Goal: Ask a question

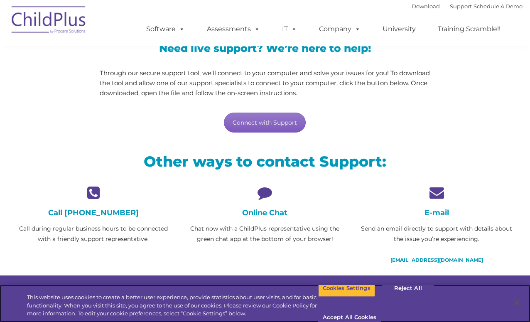
scroll to position [87, 0]
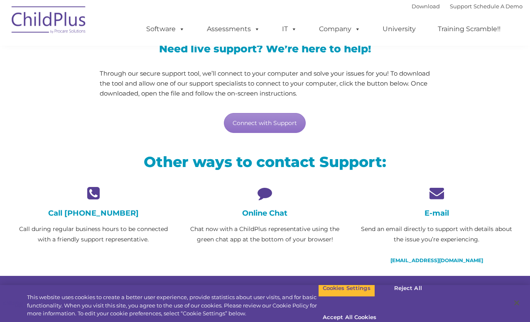
click at [266, 192] on icon at bounding box center [264, 193] width 159 height 15
click at [268, 215] on h4 "Online Chat" at bounding box center [264, 213] width 159 height 9
click at [262, 194] on icon at bounding box center [264, 193] width 159 height 15
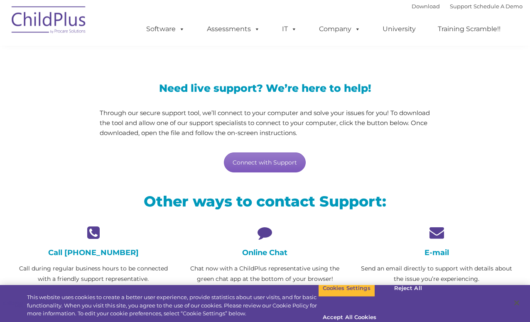
scroll to position [47, 0]
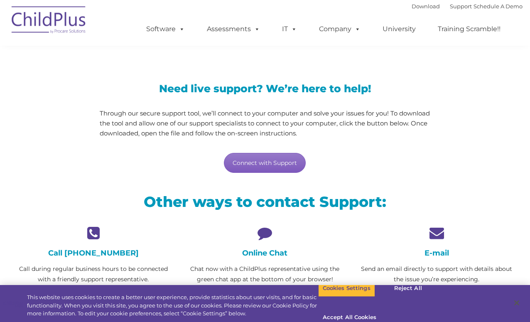
click at [270, 165] on link "Connect with Support" at bounding box center [265, 163] width 82 height 20
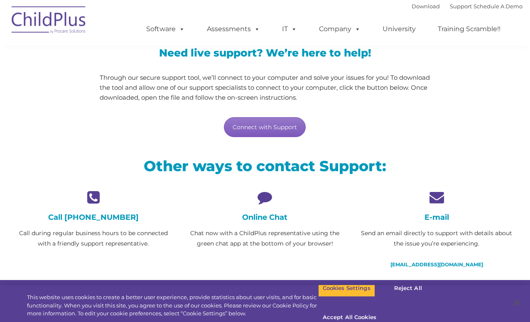
scroll to position [83, 0]
click at [266, 198] on icon at bounding box center [264, 197] width 159 height 15
click at [262, 219] on h4 "Online Chat" at bounding box center [264, 217] width 159 height 9
click at [268, 167] on h2 "Other ways to contact Support:" at bounding box center [265, 166] width 503 height 19
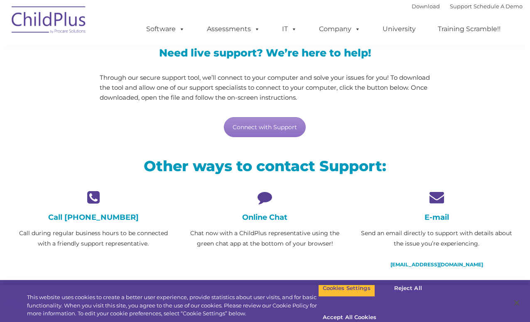
click at [269, 165] on h2 "Other ways to contact Support:" at bounding box center [265, 166] width 503 height 19
click at [313, 177] on div "Other ways to contact Support:" at bounding box center [264, 168] width 515 height 44
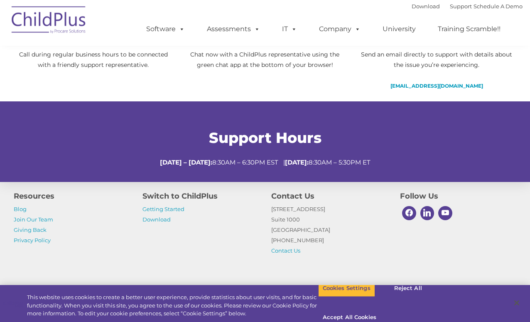
scroll to position [298, 0]
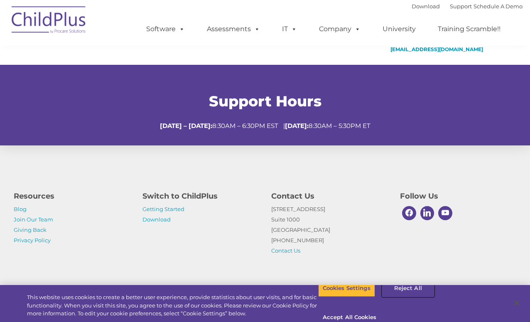
click at [410, 295] on button "Reject All" at bounding box center [408, 288] width 52 height 17
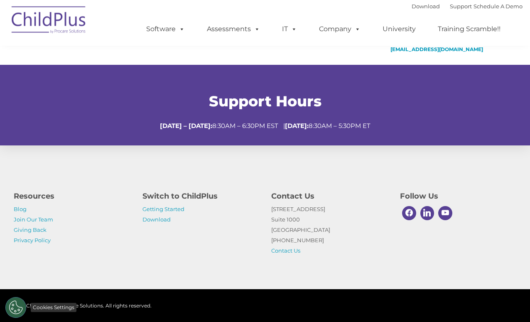
click at [15, 308] on button "Cookies Settings" at bounding box center [15, 307] width 21 height 21
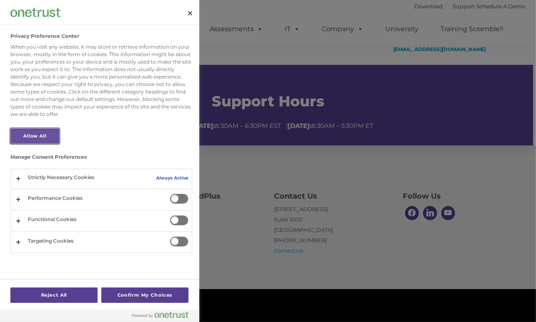
click at [39, 137] on button "Allow All" at bounding box center [34, 135] width 49 height 15
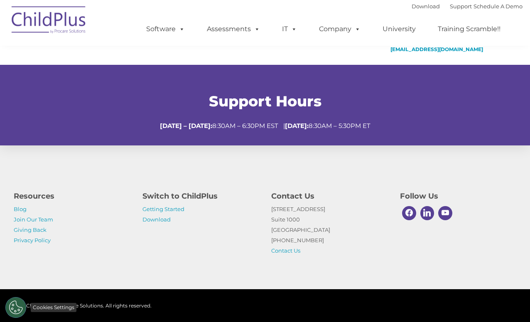
click at [17, 304] on button "Cookies Settings" at bounding box center [15, 307] width 21 height 21
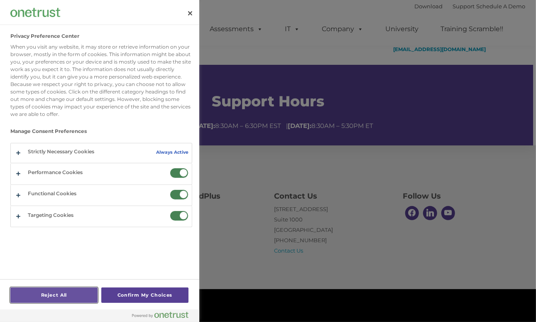
click at [70, 297] on button "Reject All" at bounding box center [53, 294] width 87 height 15
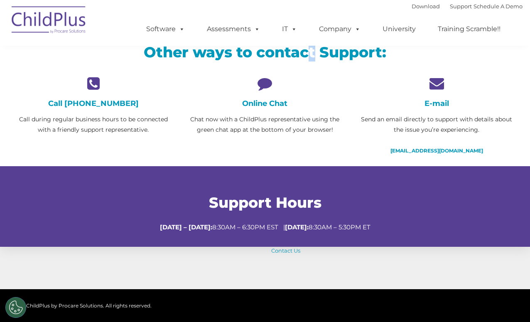
scroll to position [0, 0]
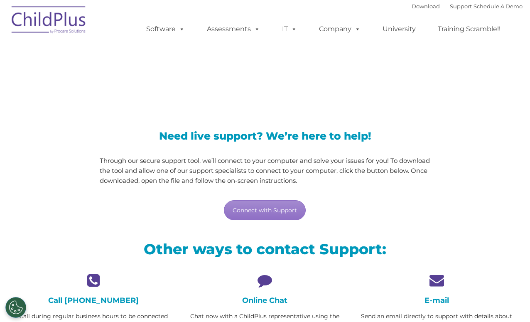
click at [344, 209] on div "Connect with Support" at bounding box center [265, 210] width 331 height 20
click at [351, 133] on h3 "Need live support? We’re here to help!" at bounding box center [265, 136] width 331 height 10
click at [268, 279] on icon at bounding box center [264, 280] width 159 height 15
click at [437, 282] on icon at bounding box center [436, 280] width 159 height 15
click at [268, 252] on h2 "Other ways to contact Support:" at bounding box center [265, 249] width 503 height 19
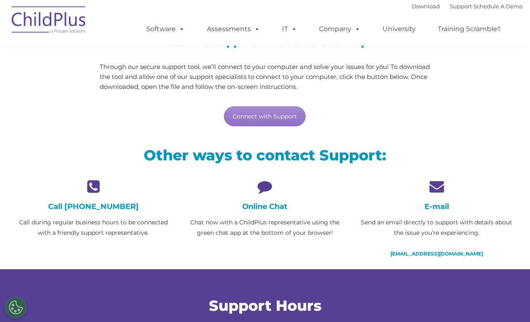
scroll to position [96, 0]
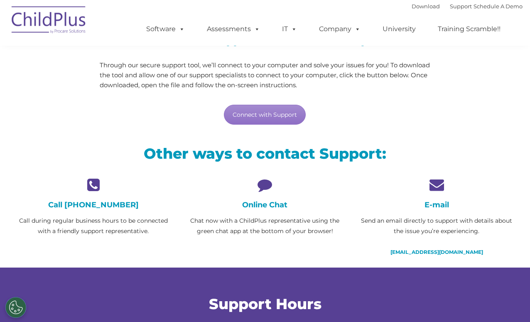
click at [261, 184] on icon at bounding box center [264, 184] width 159 height 15
click at [330, 184] on icon at bounding box center [264, 184] width 159 height 15
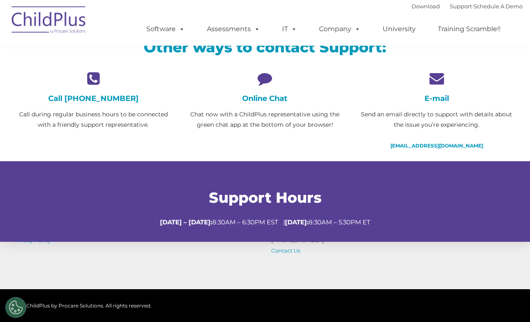
scroll to position [0, 0]
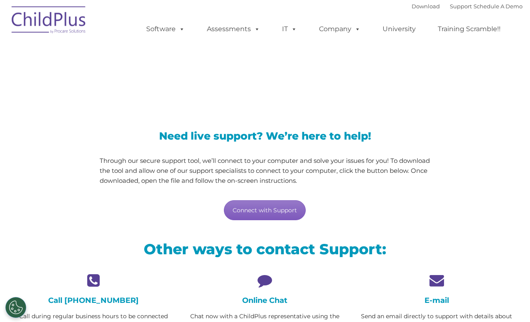
click at [265, 212] on link "Connect with Support" at bounding box center [265, 210] width 82 height 20
click at [421, 109] on div "Need live support? We’re here to help! Through our secure support tool, we’ll c…" at bounding box center [265, 167] width 344 height 123
click at [451, 9] on link "Support" at bounding box center [461, 6] width 22 height 7
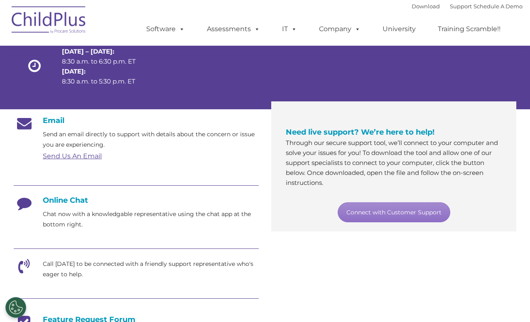
scroll to position [86, 0]
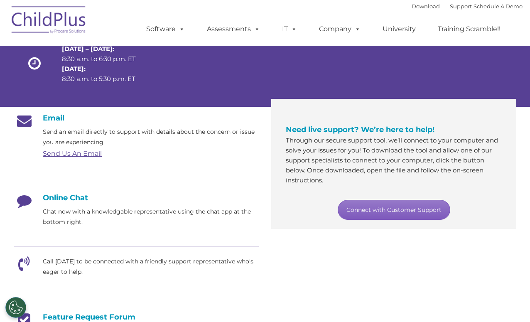
click at [380, 213] on link "Connect with Customer Support" at bounding box center [394, 210] width 113 height 20
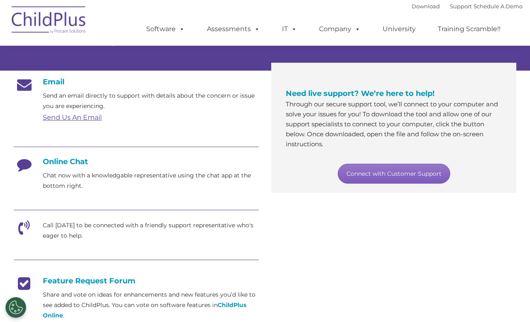
scroll to position [121, 0]
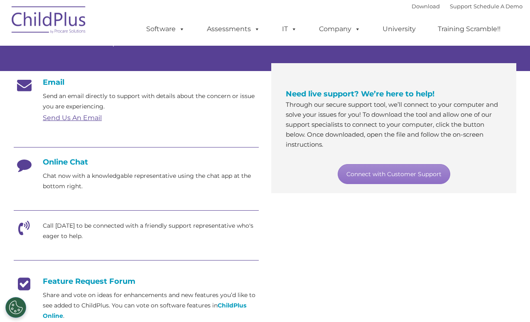
click at [75, 162] on h4 "Online Chat" at bounding box center [136, 161] width 245 height 9
click at [22, 164] on icon at bounding box center [24, 167] width 21 height 21
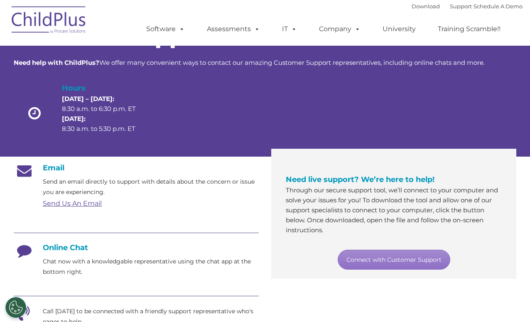
scroll to position [0, 0]
